Goal: Find specific page/section: Find specific page/section

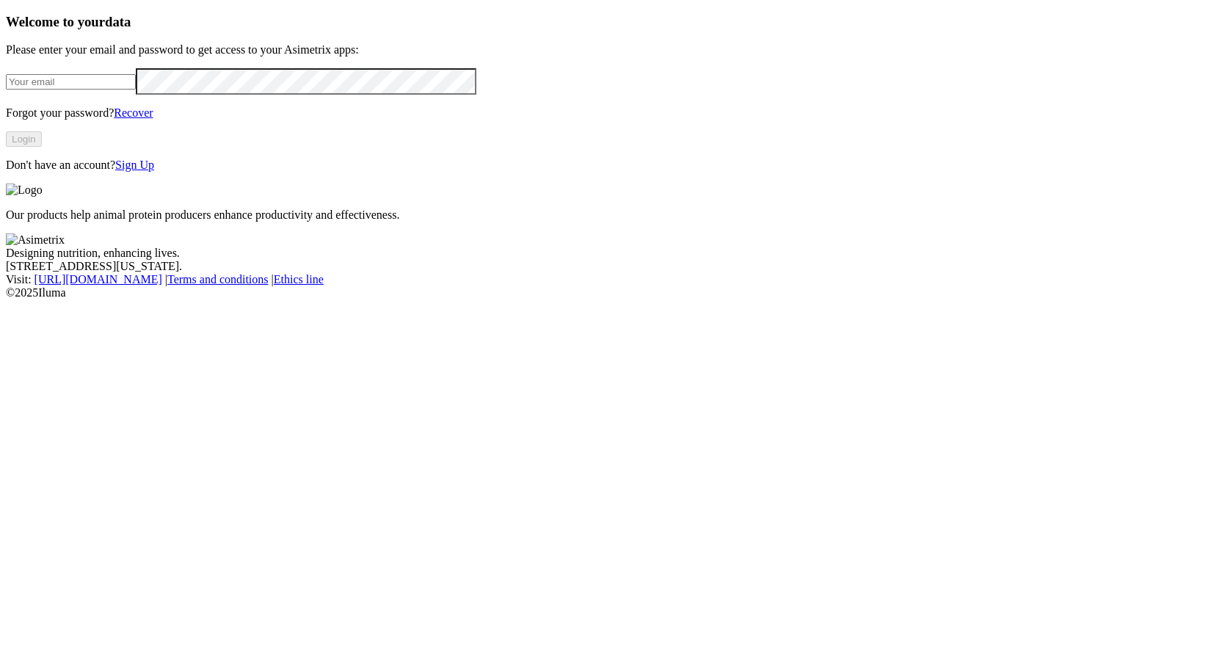
type input "[PERSON_NAME][EMAIL_ADDRESS][DOMAIN_NAME]"
click at [42, 147] on button "Login" at bounding box center [24, 138] width 36 height 15
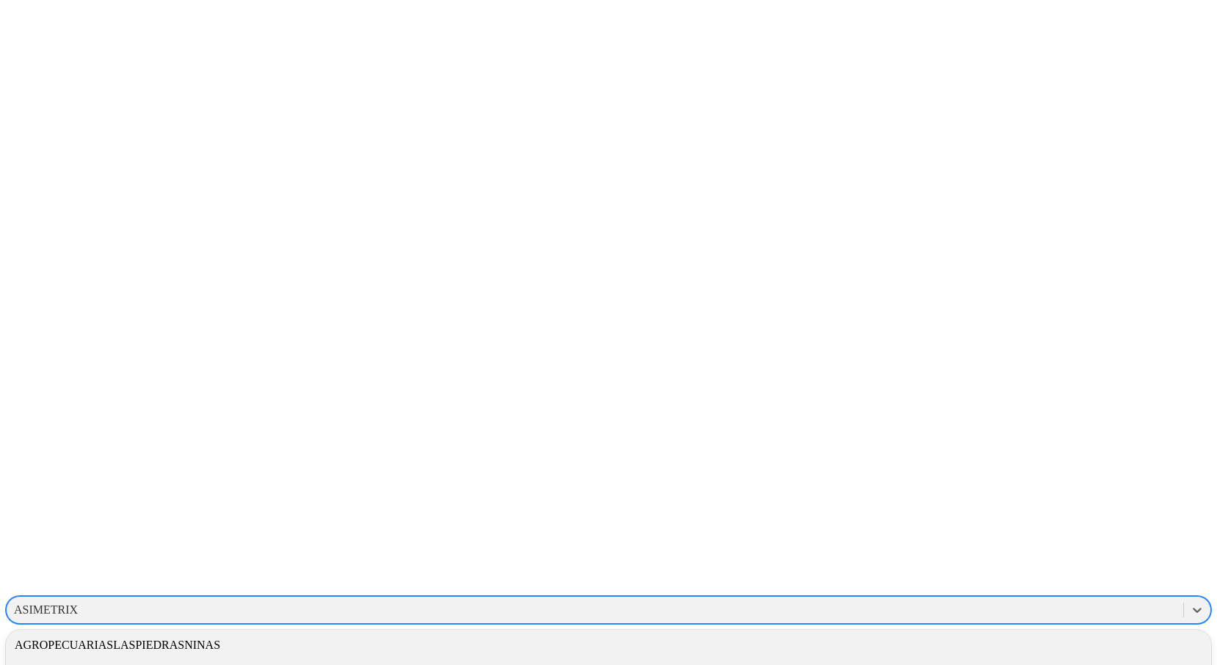
click at [78, 603] on div "ASIMETRIX" at bounding box center [46, 609] width 64 height 13
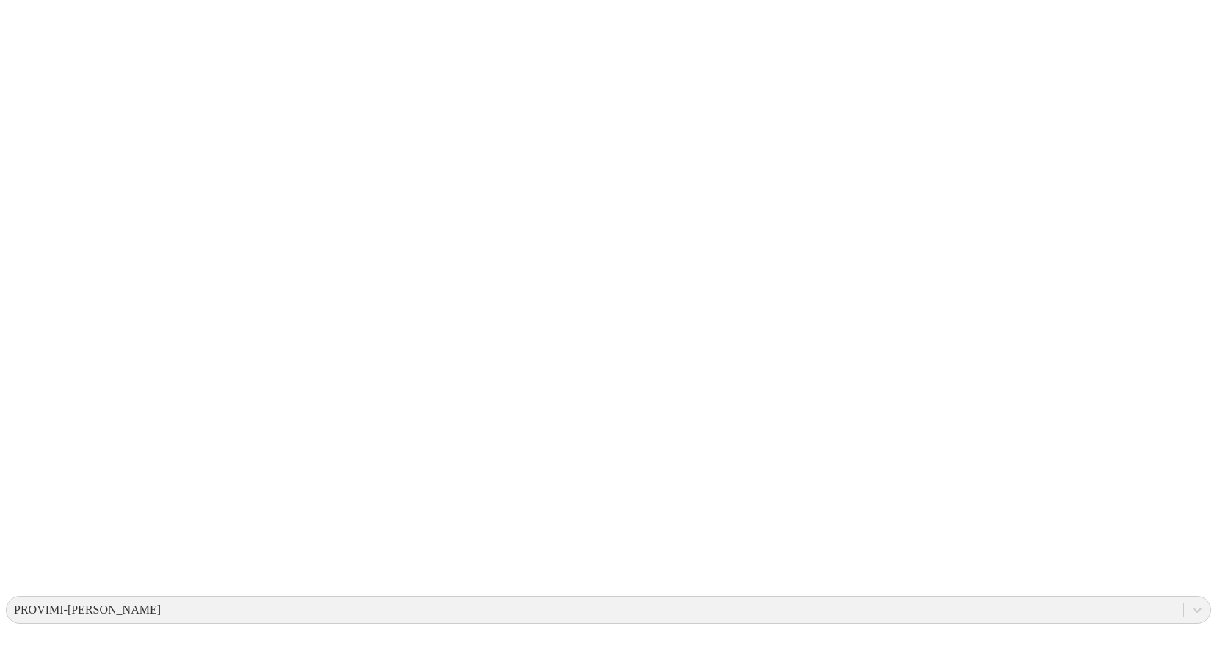
drag, startPoint x: 223, startPoint y: 362, endPoint x: 355, endPoint y: 416, distance: 142.8
click at [161, 603] on div "PROVIMI-CARGILL" at bounding box center [87, 609] width 147 height 13
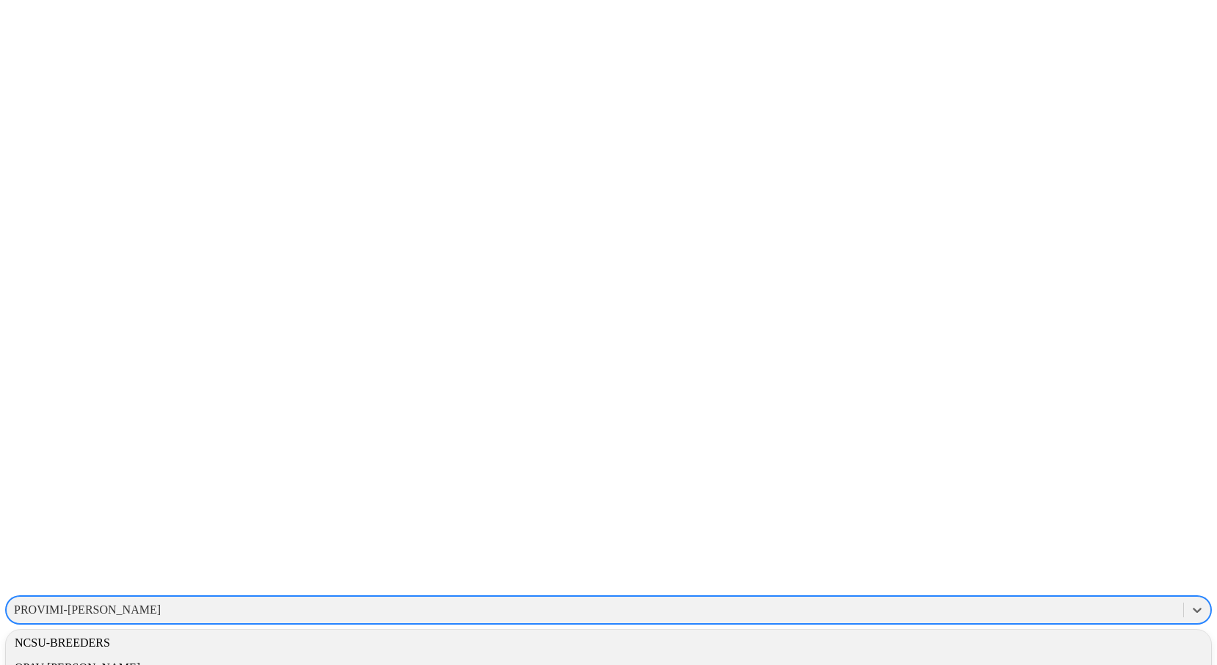
scroll to position [813, 0]
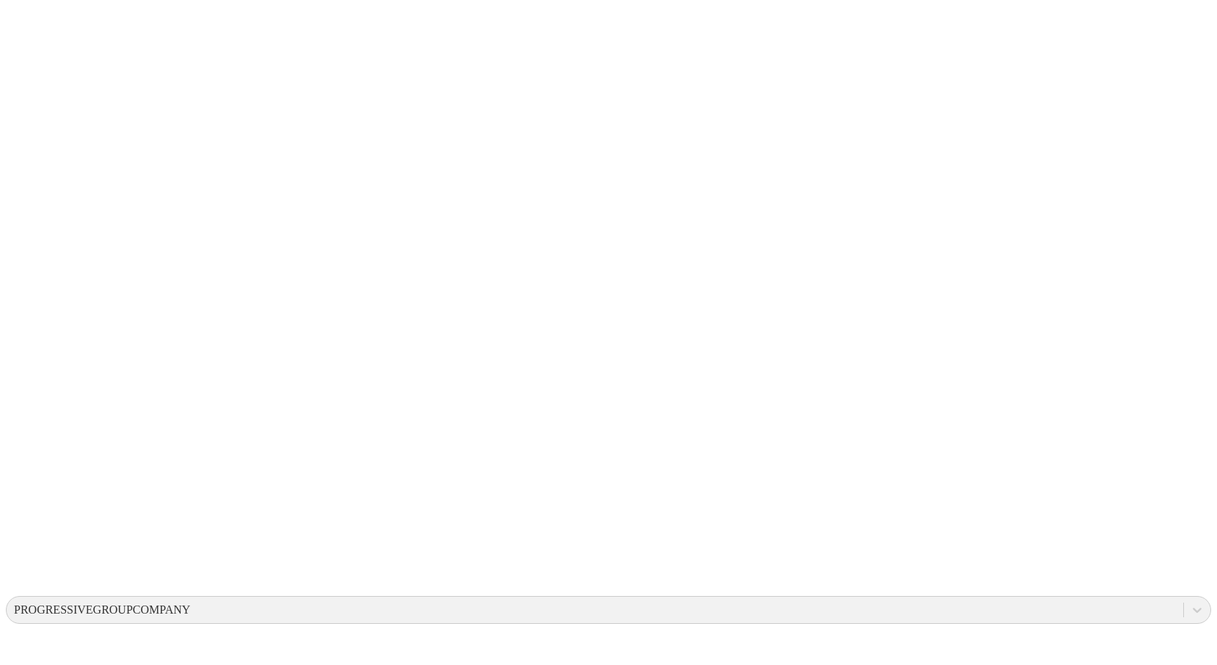
click at [190, 603] on div "PROGRESSIVEGROUPCOMPANY" at bounding box center [102, 609] width 176 height 13
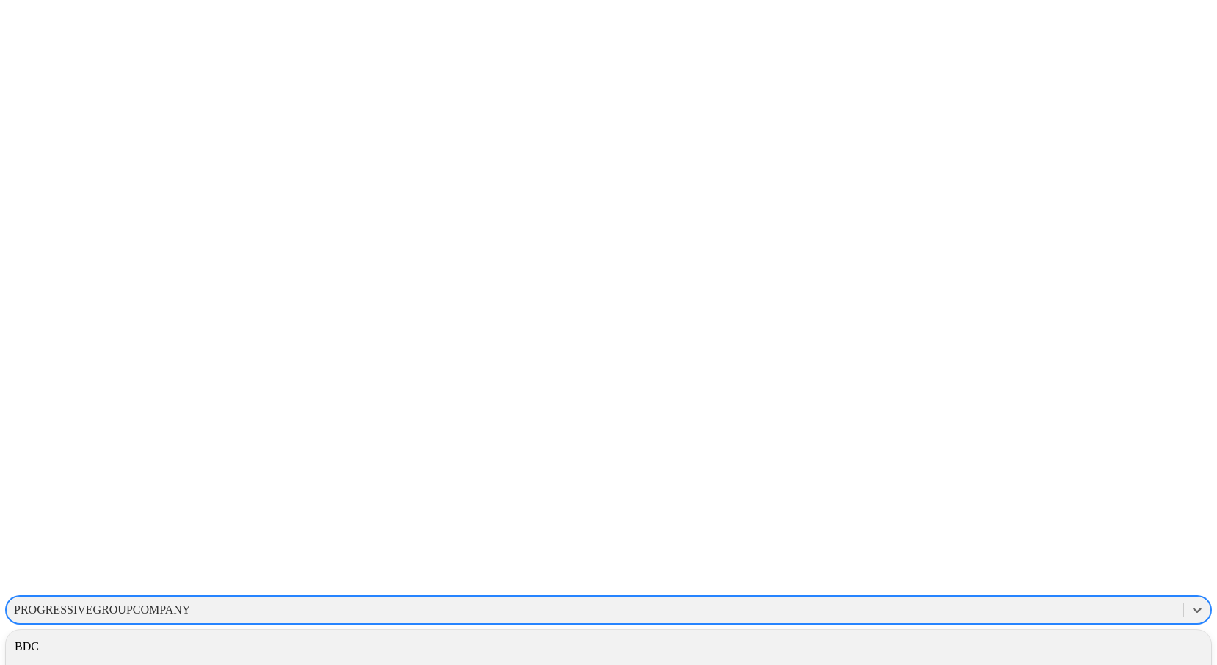
scroll to position [394, 0]
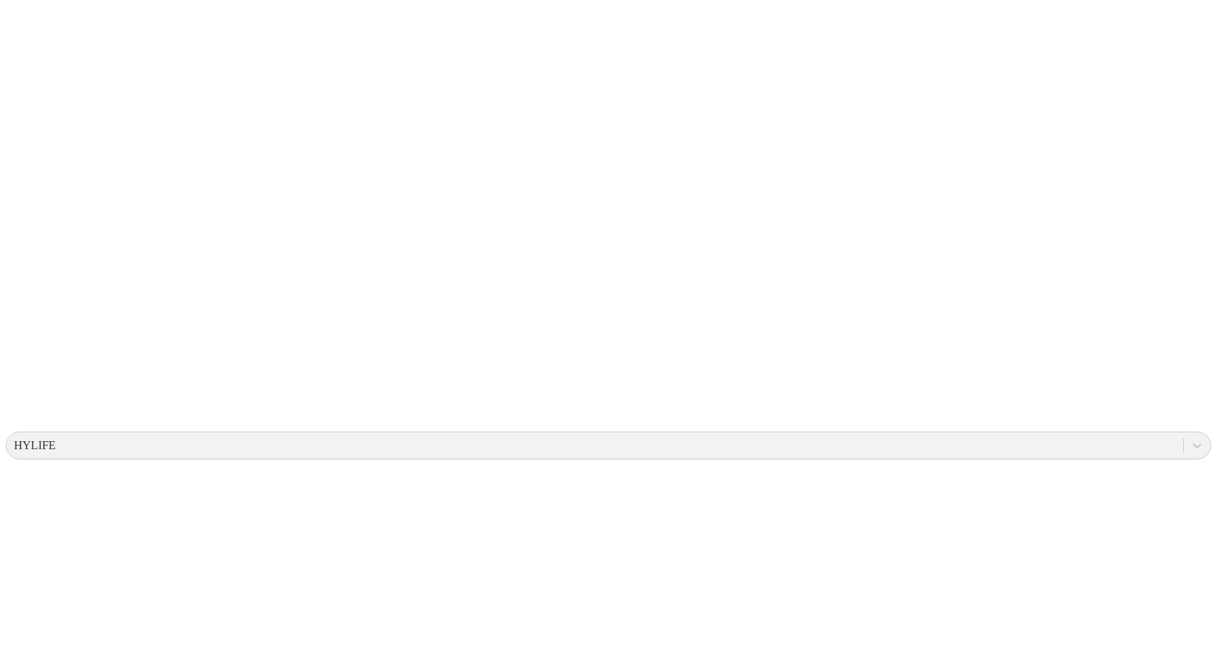
drag, startPoint x: 543, startPoint y: 76, endPoint x: 742, endPoint y: 176, distance: 222.8
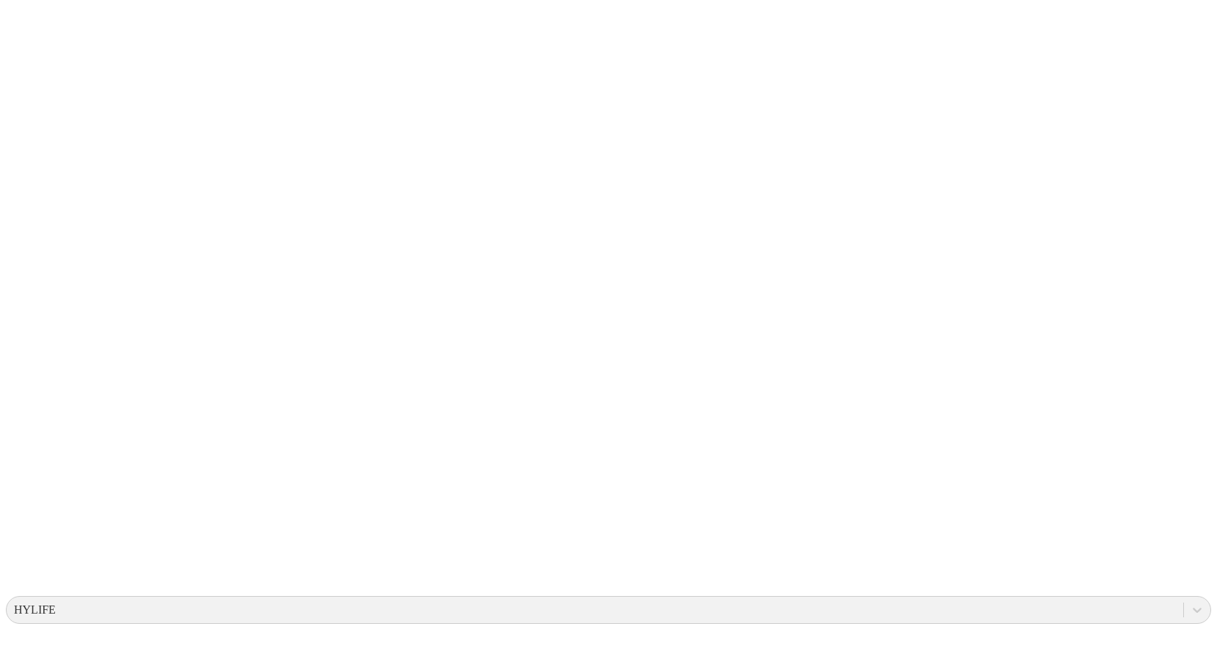
click at [894, 599] on div "HYLIFE" at bounding box center [595, 610] width 1176 height 22
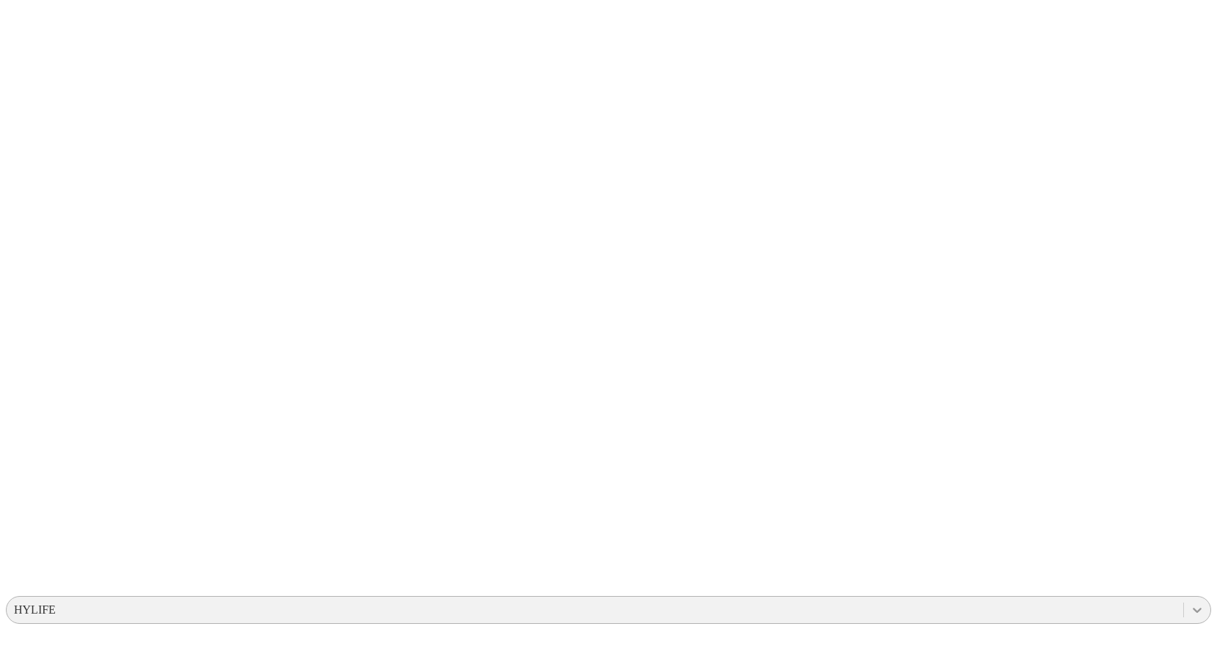
click at [1190, 602] on icon at bounding box center [1197, 609] width 15 height 15
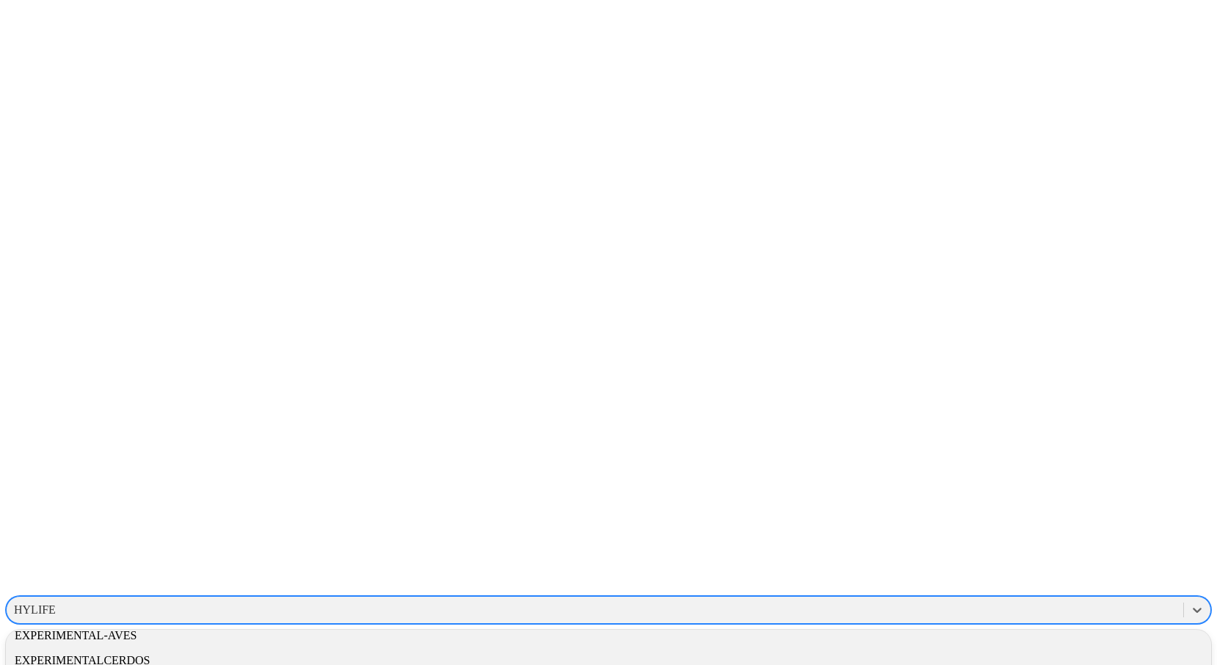
scroll to position [343, 0]
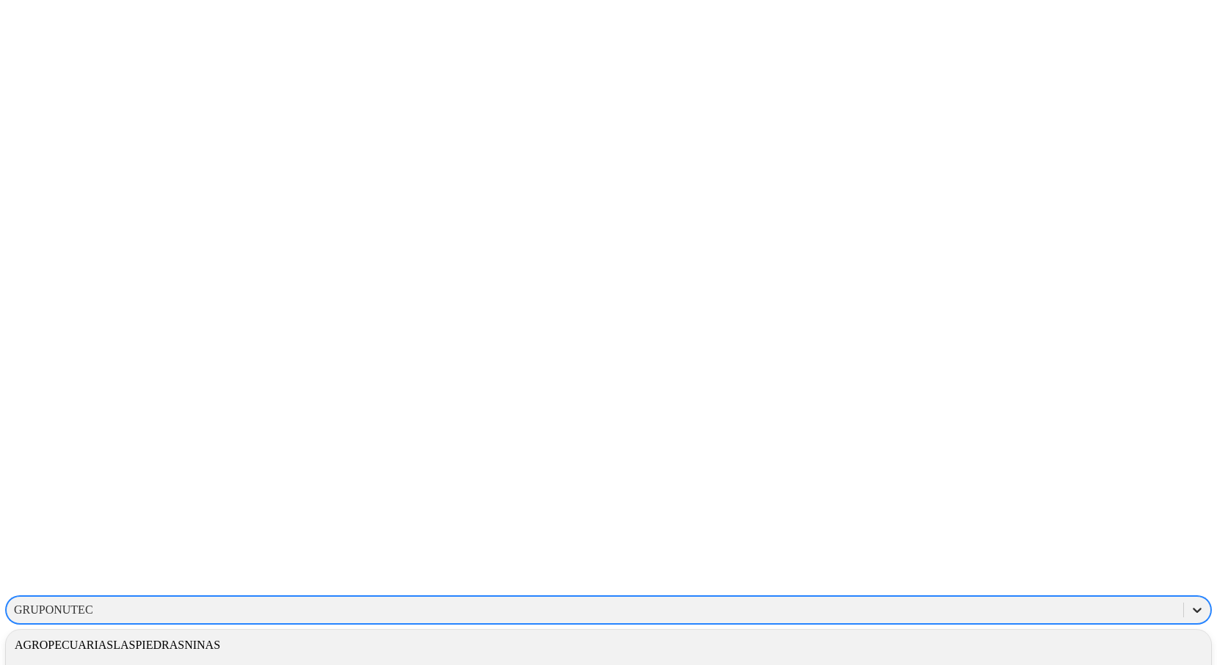
click at [1184, 597] on div at bounding box center [1197, 610] width 26 height 26
